Goal: Information Seeking & Learning: Find specific page/section

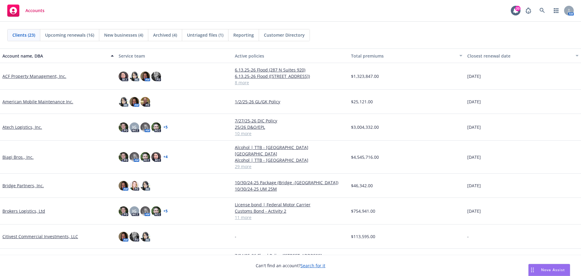
click at [16, 128] on link "Atech Logistics, Inc." at bounding box center [22, 127] width 40 height 6
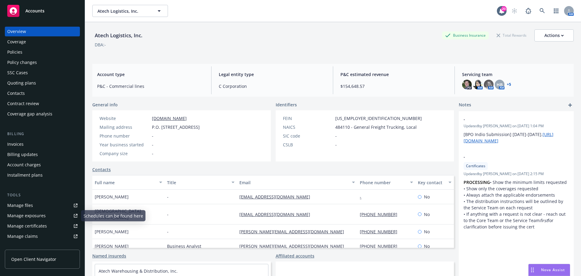
click at [40, 224] on div "Manage certificates" at bounding box center [27, 226] width 40 height 10
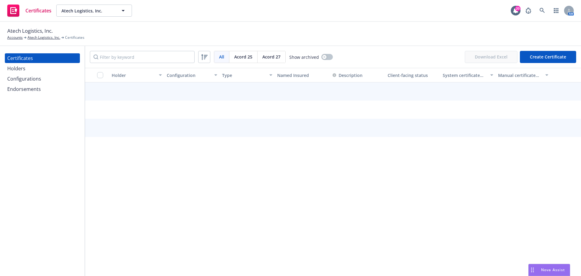
click at [49, 78] on div "Configurations" at bounding box center [42, 79] width 70 height 10
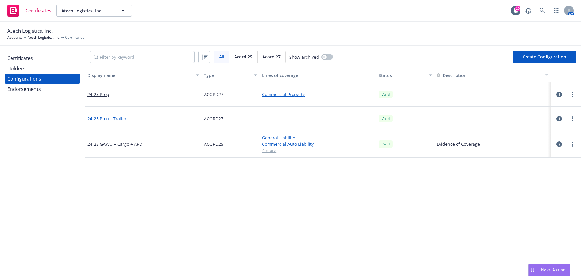
click at [115, 119] on link "24-25 Prop - Trailer" at bounding box center [106, 118] width 39 height 6
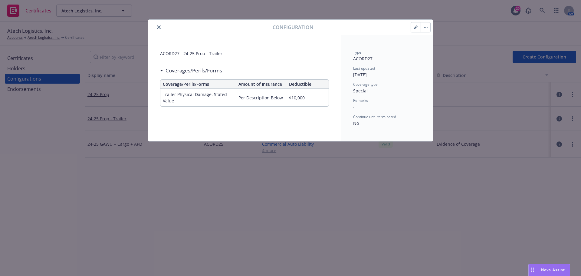
click at [159, 25] on button "close" at bounding box center [158, 27] width 7 height 7
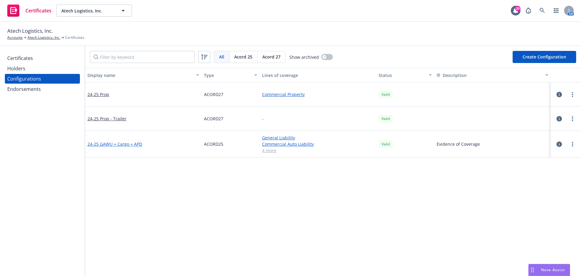
click at [134, 143] on link "24-25 GAWU + Cargo + APD" at bounding box center [114, 144] width 55 height 6
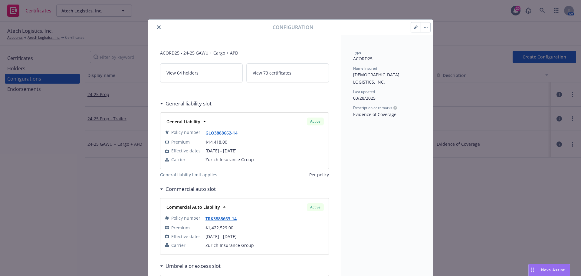
click at [157, 28] on icon "close" at bounding box center [159, 27] width 4 height 4
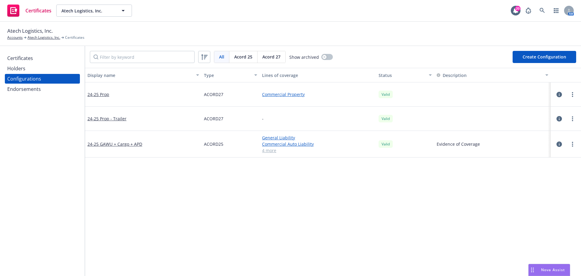
click at [103, 95] on link "24-25 Prop" at bounding box center [98, 94] width 22 height 6
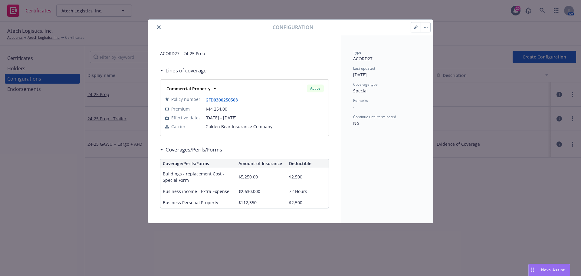
click at [253, 179] on td "$5,250,001" at bounding box center [261, 177] width 51 height 18
click at [325, 146] on div "Coverages/Perils/Forms" at bounding box center [244, 149] width 169 height 13
click at [161, 28] on button "close" at bounding box center [158, 27] width 7 height 7
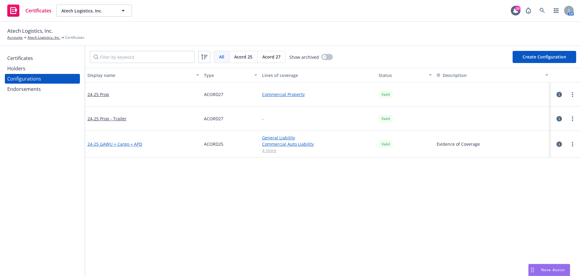
click at [128, 143] on link "24-25 GAWU + Cargo + APD" at bounding box center [114, 144] width 55 height 6
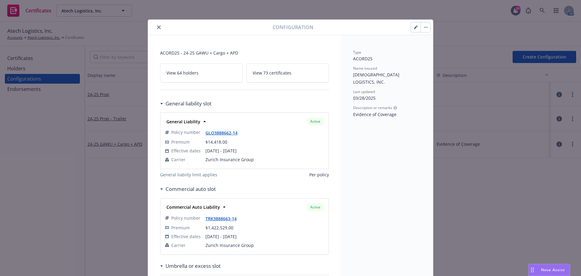
click at [157, 27] on icon "close" at bounding box center [159, 27] width 4 height 4
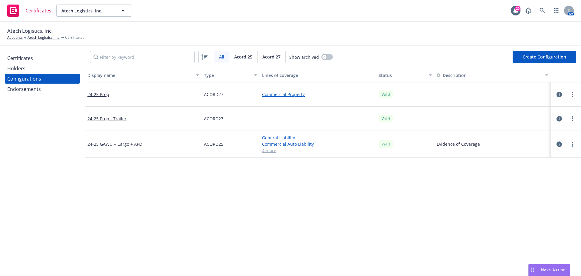
click at [29, 67] on div "Holders" at bounding box center [42, 69] width 70 height 10
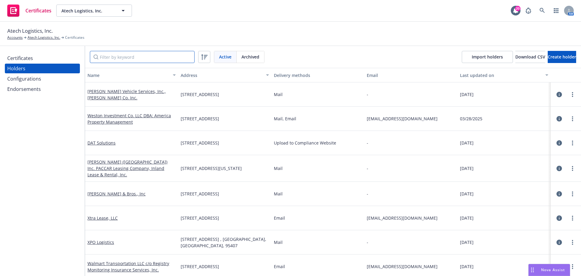
click at [136, 56] on input "Filter by keyword" at bounding box center [142, 57] width 105 height 12
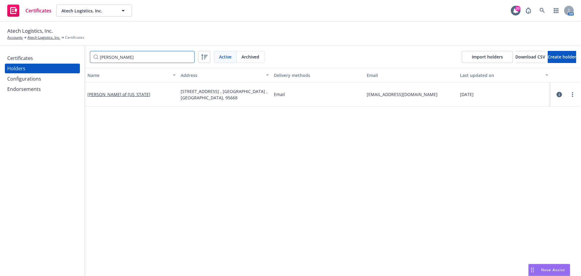
type input "[PERSON_NAME]"
